Goal: Task Accomplishment & Management: Complete application form

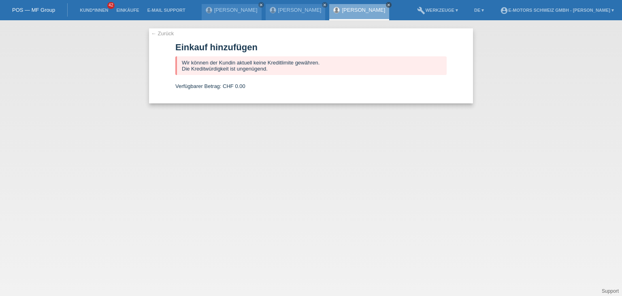
click at [387, 6] on icon "close" at bounding box center [389, 5] width 4 height 4
click at [323, 5] on icon "close" at bounding box center [325, 5] width 4 height 4
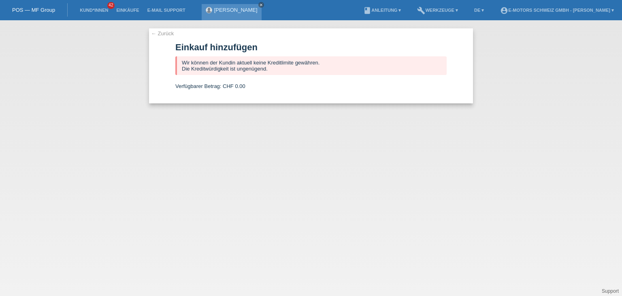
click at [260, 3] on icon "close" at bounding box center [261, 5] width 4 height 4
click at [122, 12] on link "Einkäufe" at bounding box center [127, 10] width 31 height 5
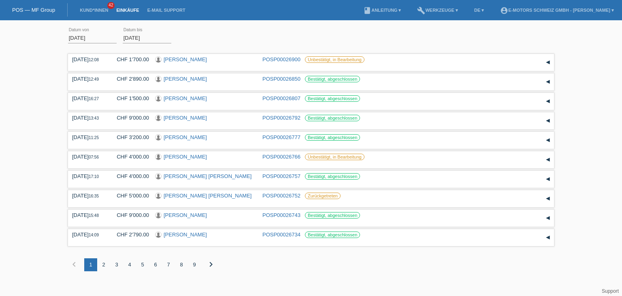
click at [123, 10] on link "Einkäufe" at bounding box center [127, 10] width 31 height 5
click at [86, 14] on li "Kund*innen 42" at bounding box center [94, 10] width 36 height 21
click at [88, 11] on link "Kund*innen" at bounding box center [94, 10] width 36 height 5
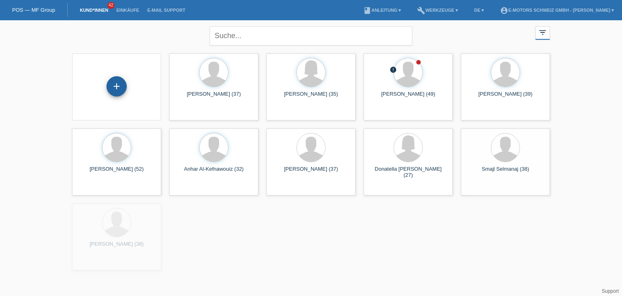
click at [113, 87] on div "+" at bounding box center [117, 86] width 20 height 20
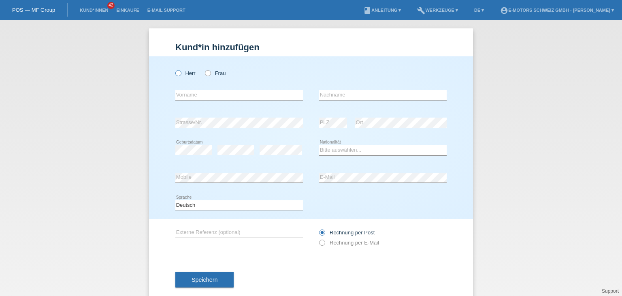
click at [174, 69] on icon at bounding box center [174, 69] width 0 height 0
click at [176, 74] on input "Herr" at bounding box center [177, 72] width 5 height 5
radio input "true"
click at [180, 94] on input "text" at bounding box center [239, 95] width 128 height 10
paste input "Bajram"
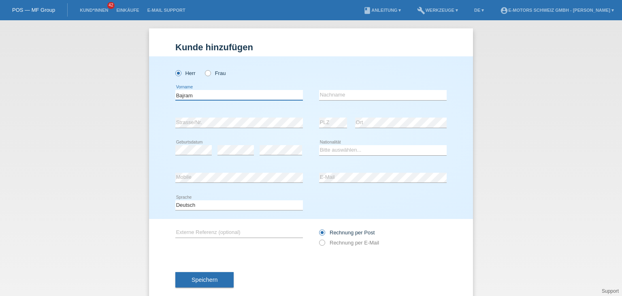
type input "Bajram"
click at [378, 92] on input "text" at bounding box center [383, 95] width 128 height 10
paste input "Arifi"
type input "Arifi"
click at [174, 177] on div "Herr Frau [GEOGRAPHIC_DATA] error Vorname C" at bounding box center [311, 137] width 324 height 162
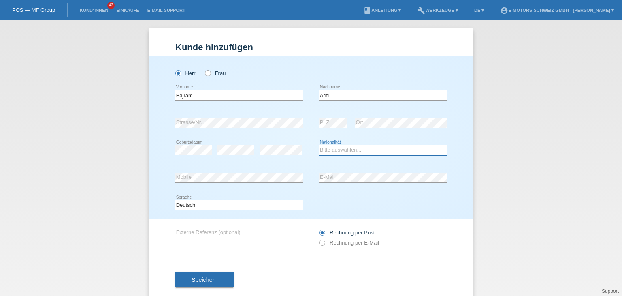
click at [352, 150] on select "Bitte auswählen... [GEOGRAPHIC_DATA] [GEOGRAPHIC_DATA] [GEOGRAPHIC_DATA] [GEOGR…" at bounding box center [383, 150] width 128 height 10
click at [218, 109] on div "error Strasse/Nr." at bounding box center [239, 123] width 128 height 28
click at [466, 126] on div "Herr Frau [GEOGRAPHIC_DATA] error Vorname C" at bounding box center [311, 137] width 324 height 162
click at [333, 150] on select "Bitte auswählen... [GEOGRAPHIC_DATA] [GEOGRAPHIC_DATA] [GEOGRAPHIC_DATA] [GEOGR…" at bounding box center [383, 150] width 128 height 10
select select "CH"
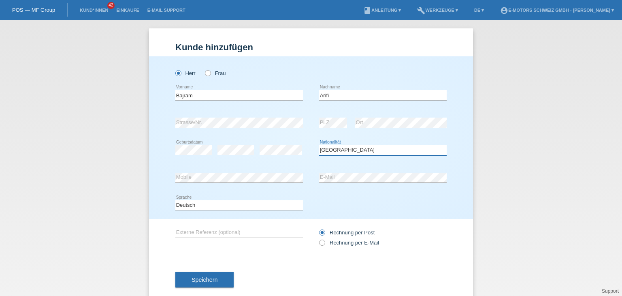
click at [319, 145] on select "Bitte auswählen... [GEOGRAPHIC_DATA] [GEOGRAPHIC_DATA] [GEOGRAPHIC_DATA] [GEOGR…" at bounding box center [383, 150] width 128 height 10
click at [456, 109] on div "Herr Frau [GEOGRAPHIC_DATA] error Vorname C" at bounding box center [311, 137] width 324 height 162
drag, startPoint x: 362, startPoint y: 99, endPoint x: 306, endPoint y: 98, distance: 56.3
click at [306, 98] on div "Bajram error Vorname Arifi error Nachname" at bounding box center [310, 95] width 271 height 28
click at [337, 124] on div "error PLZ error Ort" at bounding box center [383, 123] width 128 height 28
